Goal: Information Seeking & Learning: Learn about a topic

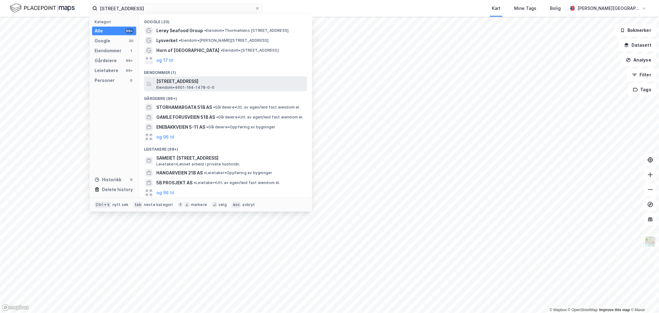
click at [194, 83] on span "[STREET_ADDRESS]" at bounding box center [230, 81] width 148 height 7
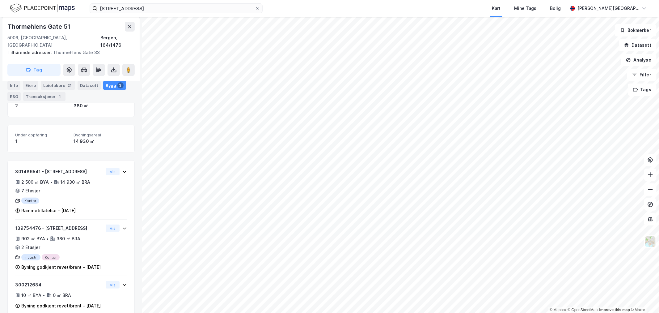
scroll to position [116, 0]
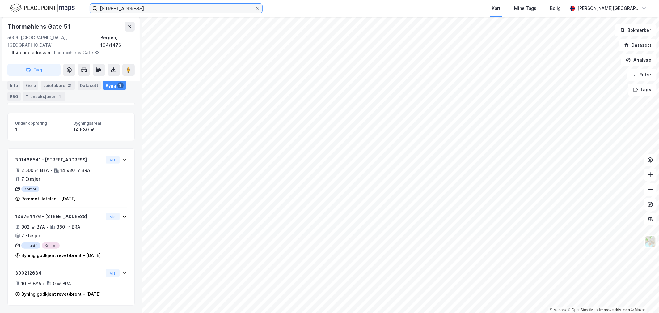
click at [185, 8] on input "[STREET_ADDRESS]" at bounding box center [176, 8] width 158 height 9
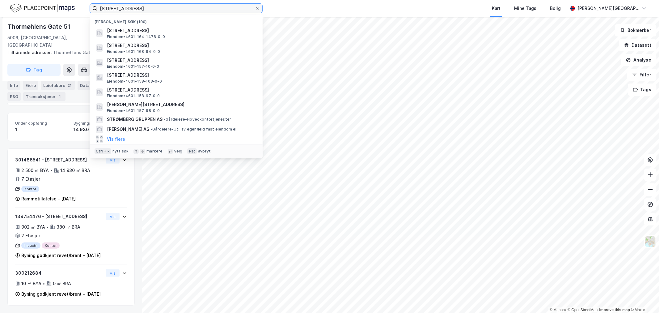
click at [185, 8] on input "[STREET_ADDRESS]" at bounding box center [176, 8] width 158 height 9
click at [184, 8] on input "[STREET_ADDRESS]" at bounding box center [176, 8] width 158 height 9
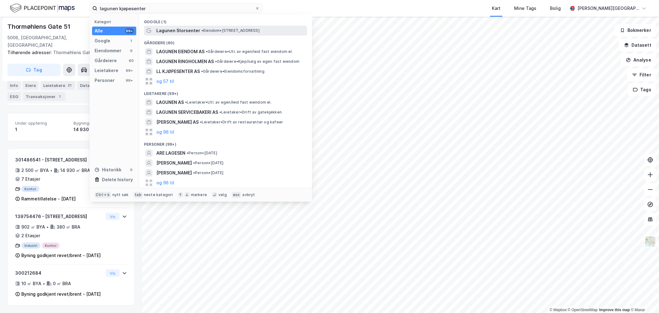
click at [202, 32] on span "•" at bounding box center [203, 30] width 2 height 5
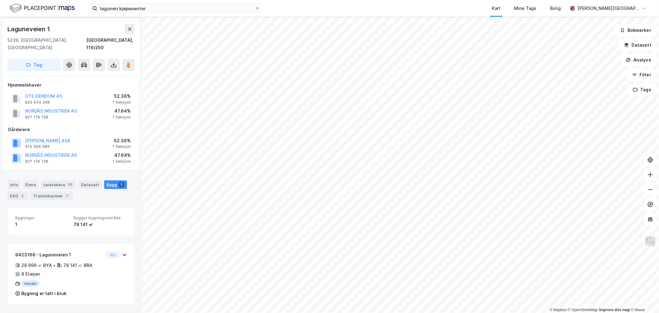
click at [140, 2] on div "lagunen kjøpesenter Kart Mine Tags Bolig [PERSON_NAME][GEOGRAPHIC_DATA]" at bounding box center [329, 8] width 659 height 17
click at [140, 6] on input "lagunen kjøpesenter" at bounding box center [176, 8] width 158 height 9
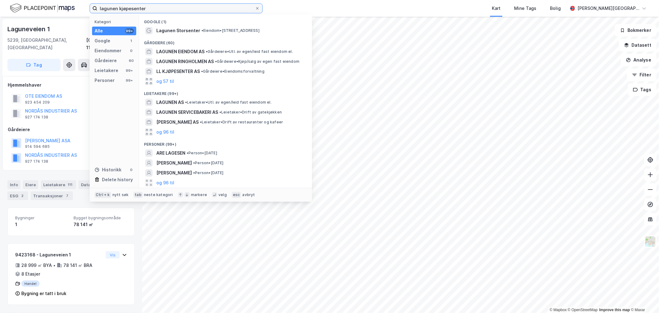
click at [140, 6] on input "lagunen kjøpesenter" at bounding box center [176, 8] width 158 height 9
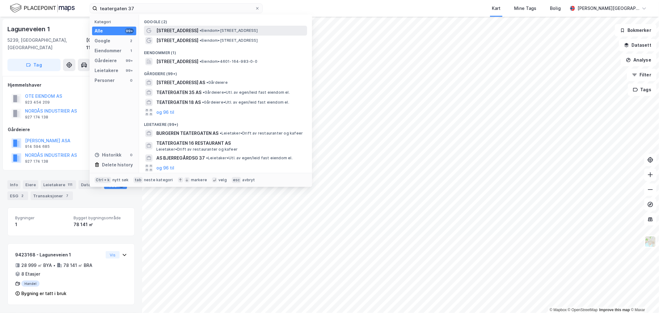
click at [185, 29] on span "[STREET_ADDRESS]" at bounding box center [177, 30] width 42 height 7
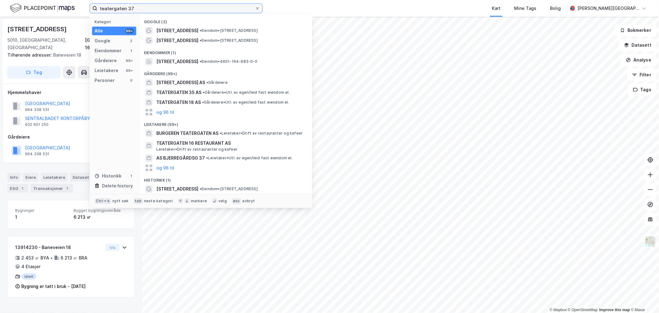
click at [155, 11] on input "teatergaten 37" at bounding box center [176, 8] width 158 height 9
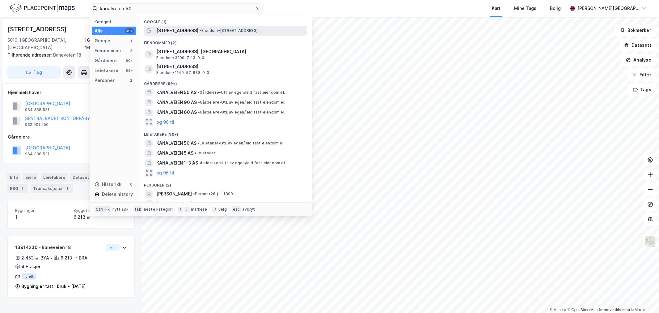
click at [200, 31] on span "• Eiendom • [STREET_ADDRESS]" at bounding box center [229, 30] width 58 height 5
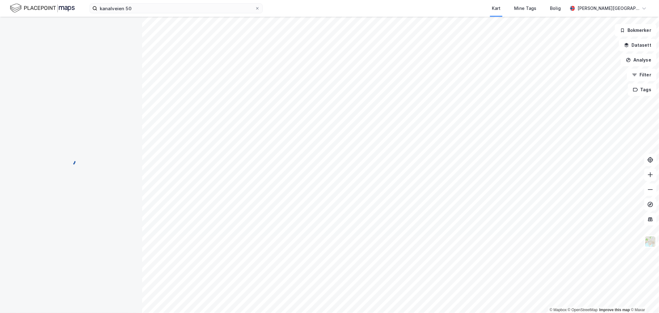
scroll to position [1, 0]
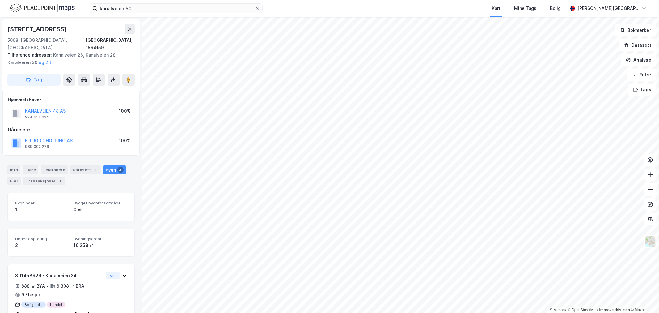
scroll to position [1, 0]
click at [192, 9] on input "kanalveien 50" at bounding box center [176, 8] width 158 height 9
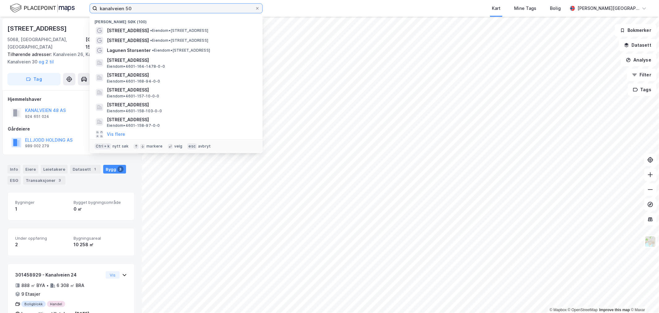
click at [192, 9] on input "kanalveien 50" at bounding box center [176, 8] width 158 height 9
paste input "[STREET_ADDRESS]"
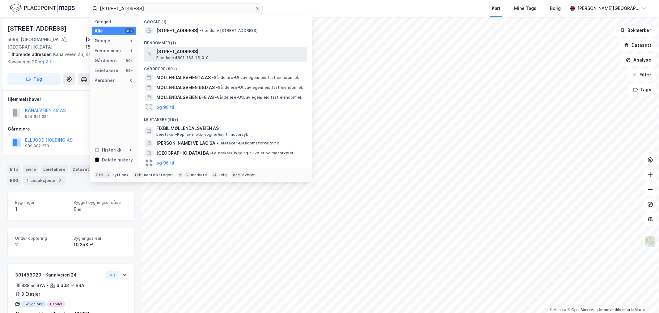
click at [191, 47] on div "[STREET_ADDRESS] • 4601-163-15-0-0" at bounding box center [225, 54] width 163 height 15
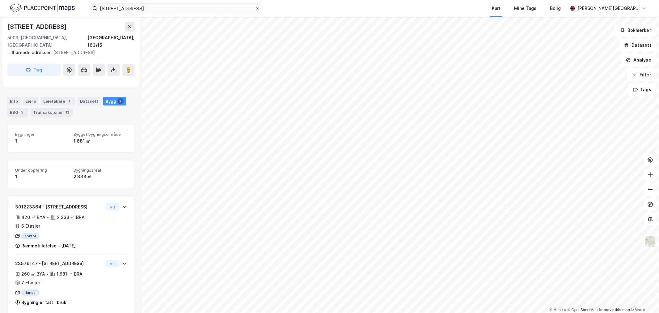
scroll to position [62, 0]
click at [25, 96] on div "Eiere" at bounding box center [30, 100] width 15 height 9
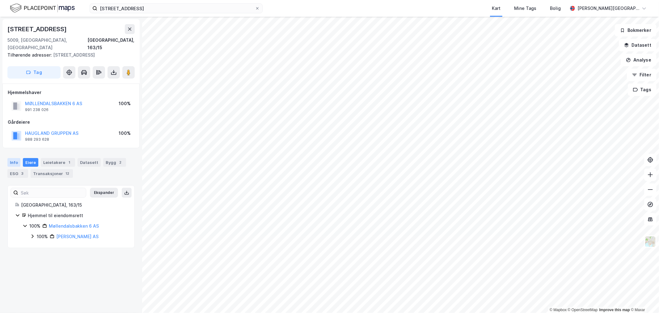
click at [17, 158] on div "Info" at bounding box center [13, 162] width 13 height 9
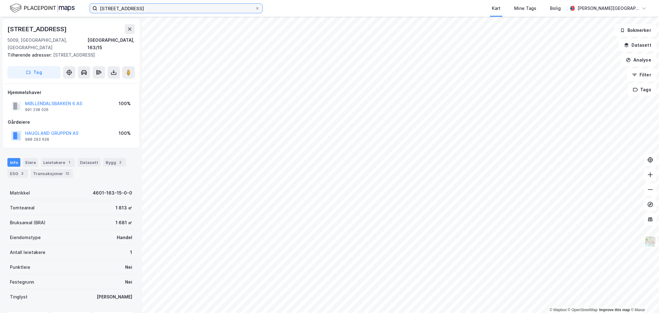
click at [153, 11] on input "[STREET_ADDRESS]" at bounding box center [176, 8] width 158 height 9
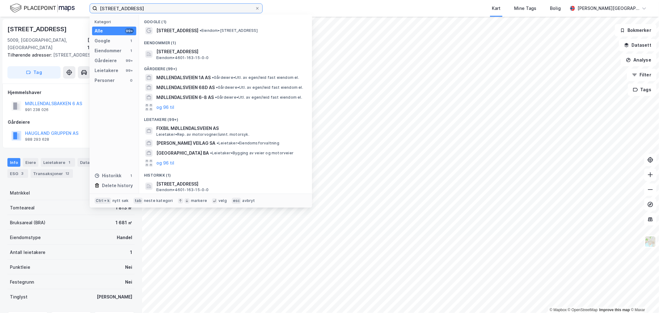
click at [153, 11] on input "[STREET_ADDRESS]" at bounding box center [176, 8] width 158 height 9
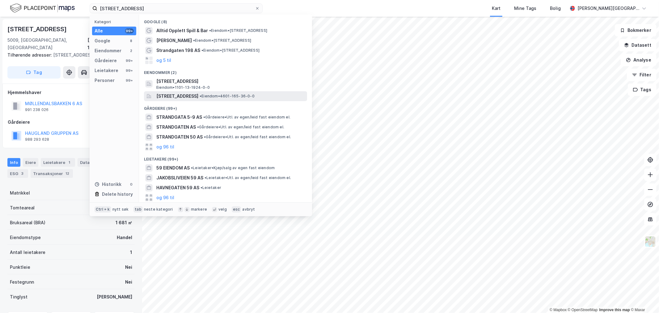
click at [184, 92] on span "[STREET_ADDRESS]" at bounding box center [177, 95] width 42 height 7
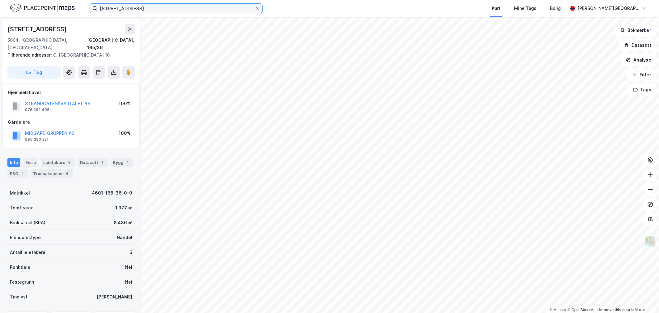
click at [141, 5] on input "[STREET_ADDRESS]" at bounding box center [176, 8] width 158 height 9
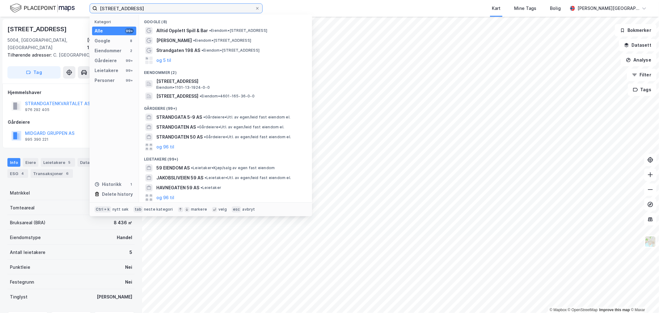
click at [141, 5] on input "[STREET_ADDRESS]" at bounding box center [176, 8] width 158 height 9
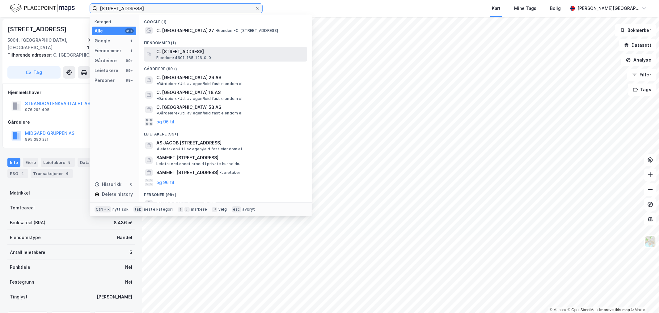
type input "[STREET_ADDRESS]"
click at [196, 50] on span "C. [STREET_ADDRESS]" at bounding box center [230, 51] width 148 height 7
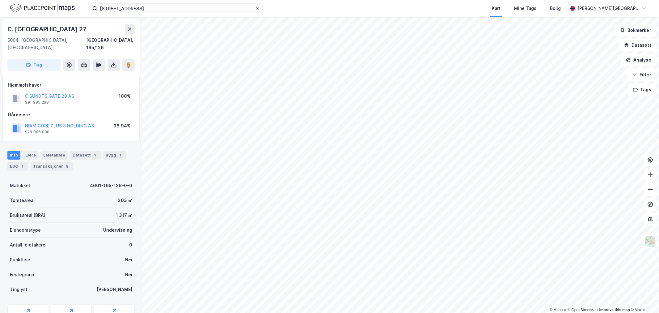
scroll to position [1, 0]
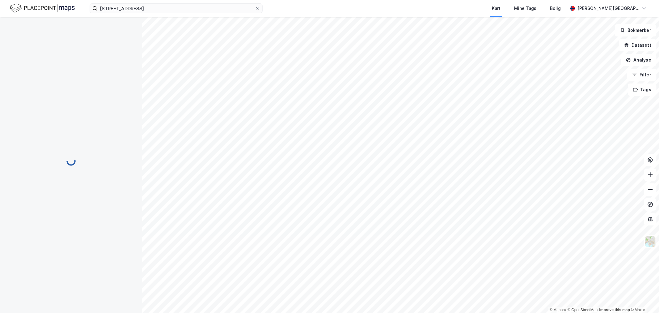
scroll to position [1, 0]
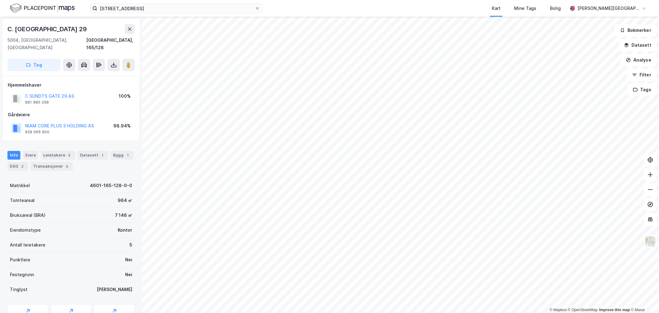
scroll to position [1, 0]
click at [45, 10] on img at bounding box center [42, 8] width 65 height 11
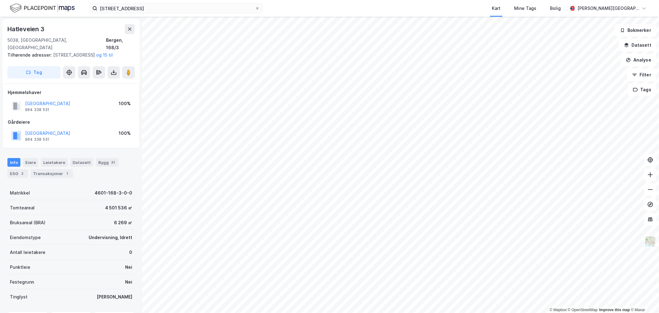
scroll to position [1, 0]
click at [36, 6] on img at bounding box center [42, 8] width 65 height 11
